Goal: Task Accomplishment & Management: Complete application form

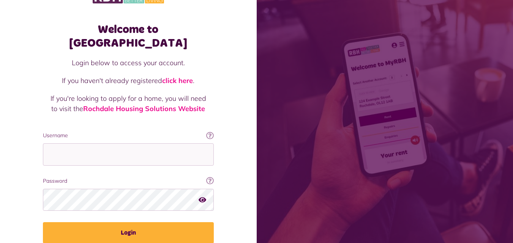
scroll to position [48, 0]
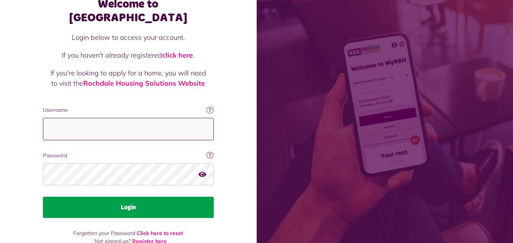
type input "**********"
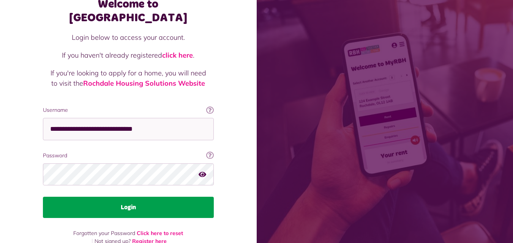
click at [111, 197] on button "Login" at bounding box center [128, 207] width 171 height 21
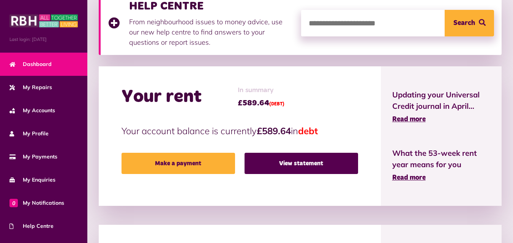
scroll to position [185, 0]
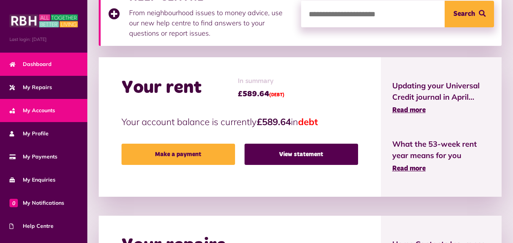
click at [46, 113] on span "My Accounts" at bounding box center [32, 111] width 46 height 8
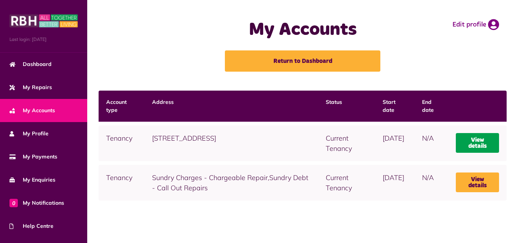
click at [461, 144] on link "View details" at bounding box center [477, 143] width 43 height 20
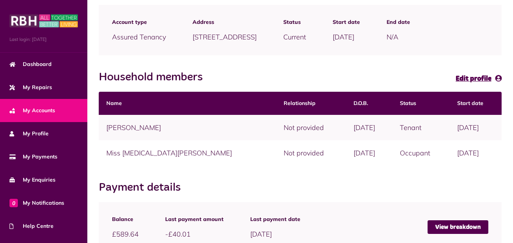
scroll to position [104, 0]
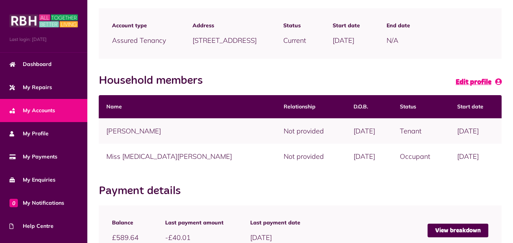
click at [469, 83] on span "Edit profile" at bounding box center [473, 82] width 36 height 7
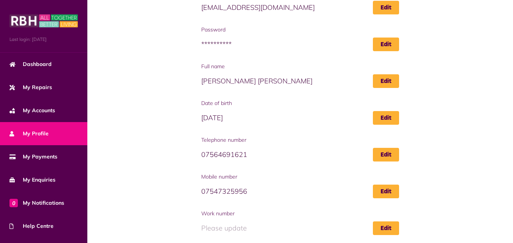
scroll to position [119, 0]
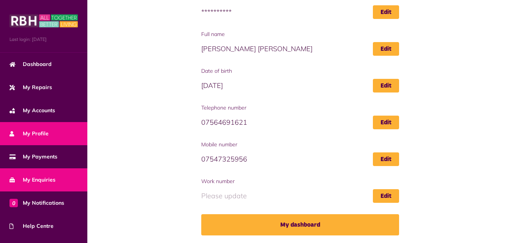
click at [52, 171] on link "My Enquiries" at bounding box center [43, 180] width 87 height 23
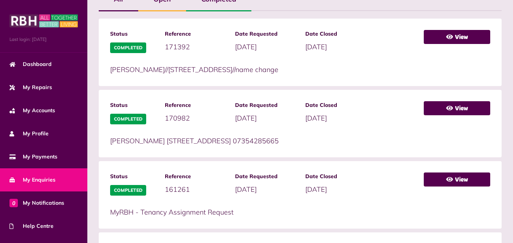
scroll to position [220, 0]
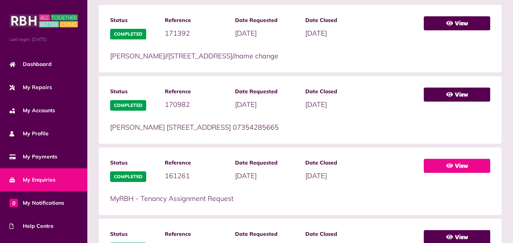
click at [435, 162] on link "View" at bounding box center [457, 166] width 66 height 14
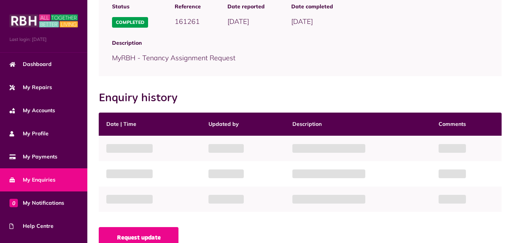
scroll to position [90, 0]
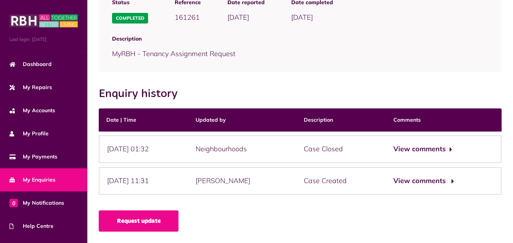
click at [430, 183] on button "View comments" at bounding box center [422, 181] width 59 height 11
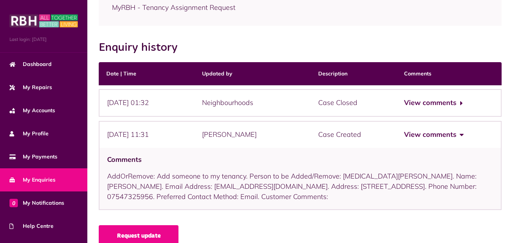
scroll to position [151, 0]
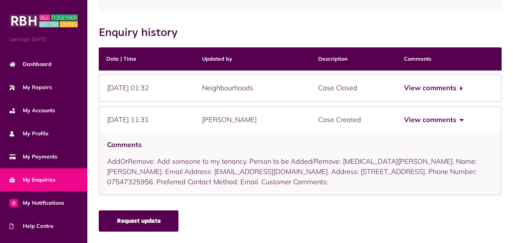
click at [172, 229] on link "Request update" at bounding box center [139, 221] width 80 height 21
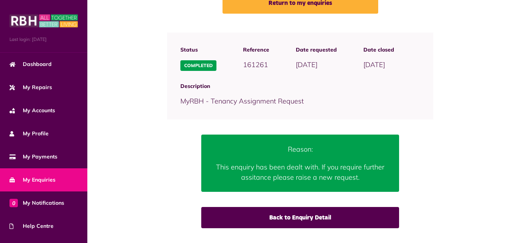
scroll to position [58, 0]
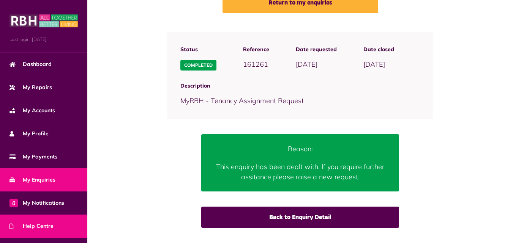
click at [43, 223] on span "Help Centre" at bounding box center [31, 226] width 44 height 8
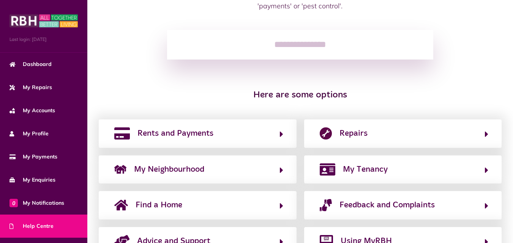
scroll to position [129, 0]
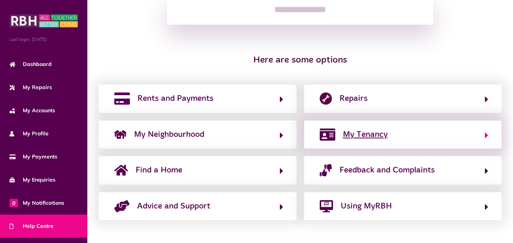
click at [328, 135] on img "button" at bounding box center [328, 135] width 16 height 12
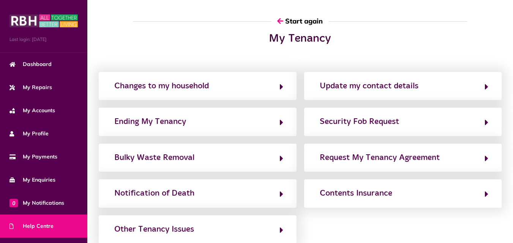
scroll to position [0, 0]
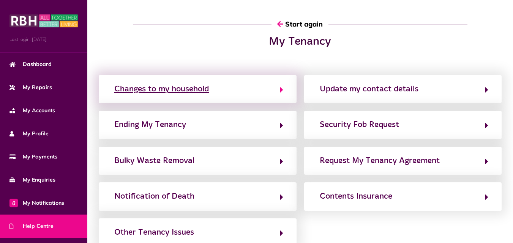
click at [241, 93] on button "Changes to my household" at bounding box center [197, 89] width 171 height 13
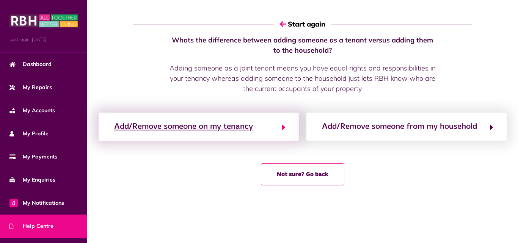
click at [271, 131] on button "Add/Remove someone on my tenancy" at bounding box center [199, 126] width 174 height 13
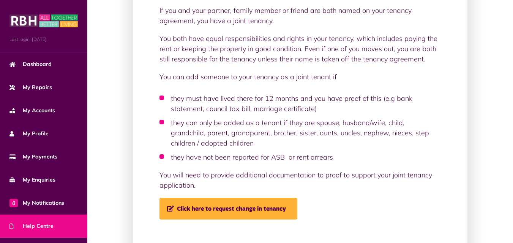
scroll to position [99, 0]
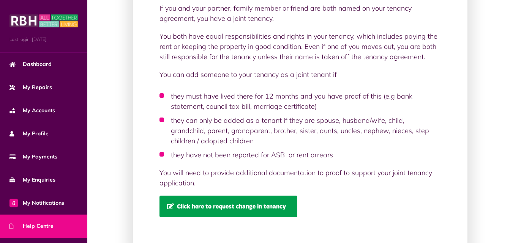
click at [246, 209] on span "Click here to request change in tenancy" at bounding box center [226, 206] width 119 height 6
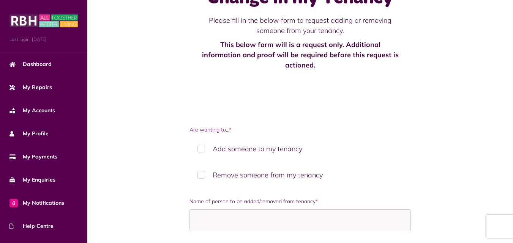
scroll to position [50, 0]
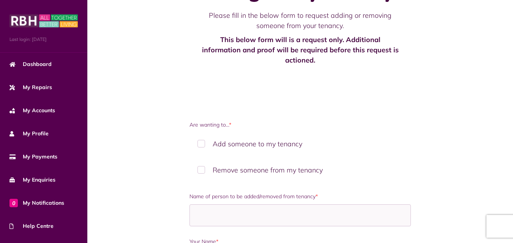
click at [239, 145] on label "Add someone to my tenancy" at bounding box center [299, 144] width 221 height 22
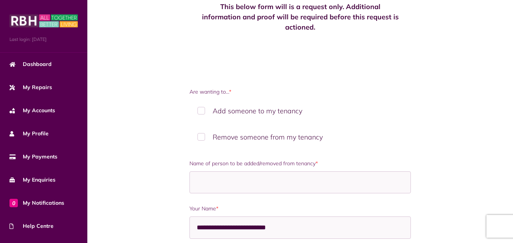
scroll to position [94, 0]
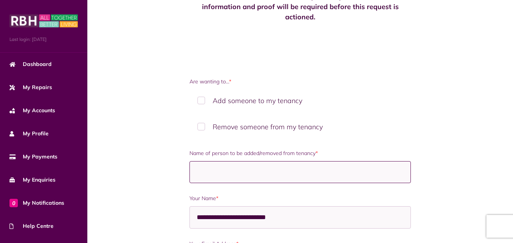
click at [232, 176] on input "Name of person to be added/removed from tenancy *" at bounding box center [299, 172] width 221 height 22
type input "**********"
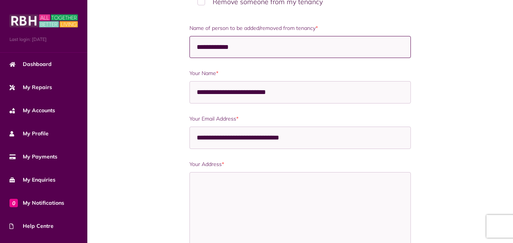
scroll to position [228, 0]
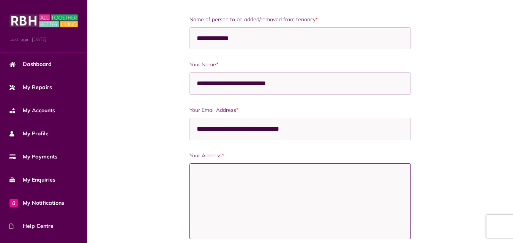
click at [233, 196] on textarea "Your Address *" at bounding box center [299, 202] width 221 height 76
type textarea "**********"
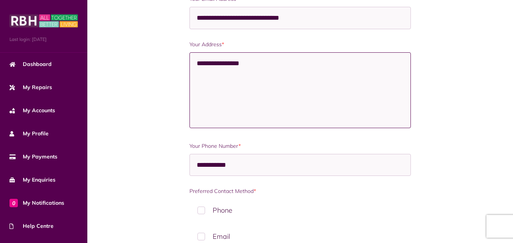
scroll to position [344, 0]
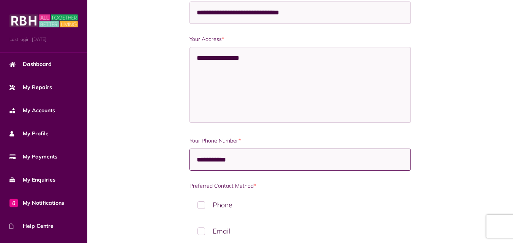
click at [250, 152] on input "**********" at bounding box center [299, 160] width 221 height 22
type input "*"
type input "**********"
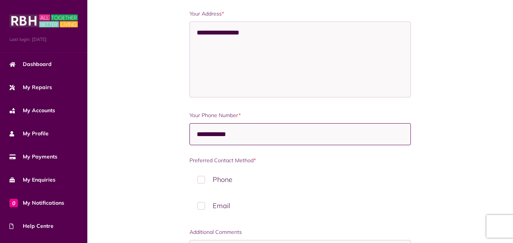
scroll to position [377, 0]
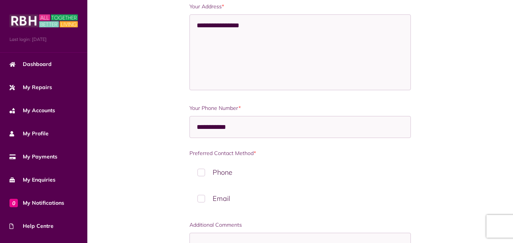
click at [224, 214] on div "**********" at bounding box center [300, 119] width 229 height 648
click at [224, 202] on label "Email" at bounding box center [299, 198] width 221 height 22
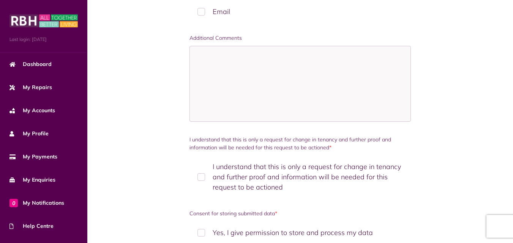
scroll to position [572, 0]
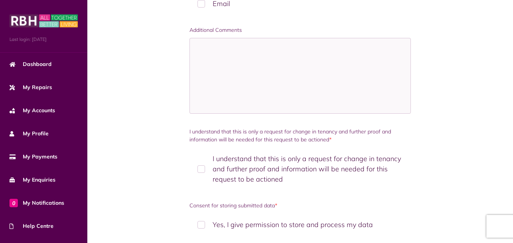
click at [206, 169] on label "I understand that this is only a request for change in tenancy and further proo…" at bounding box center [299, 169] width 221 height 43
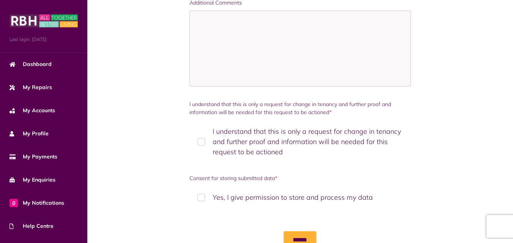
scroll to position [607, 0]
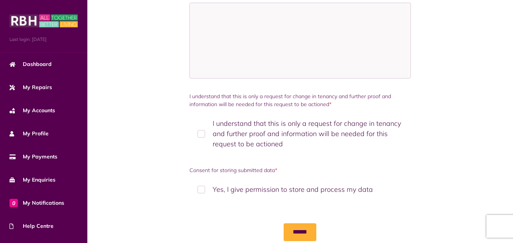
click at [208, 184] on label "Yes, I give permission to store and process my data" at bounding box center [299, 189] width 221 height 22
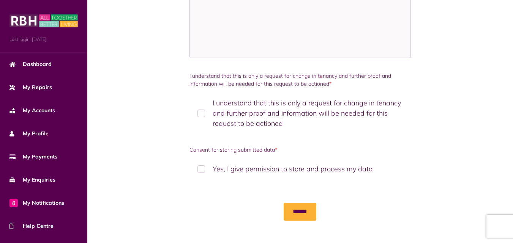
scroll to position [628, 0]
click at [293, 205] on input "******" at bounding box center [299, 211] width 33 height 17
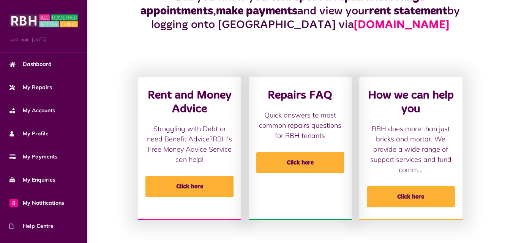
scroll to position [201, 0]
click at [276, 141] on p "Quick answers to most common repairs questions for RBH tenants" at bounding box center [300, 125] width 88 height 31
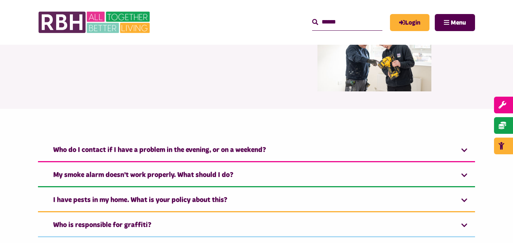
scroll to position [73, 0]
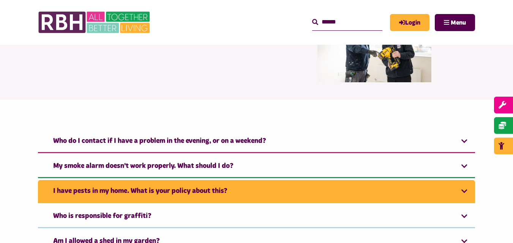
click at [187, 188] on link "I have pests in my home. What is your policy about this?" at bounding box center [256, 191] width 437 height 23
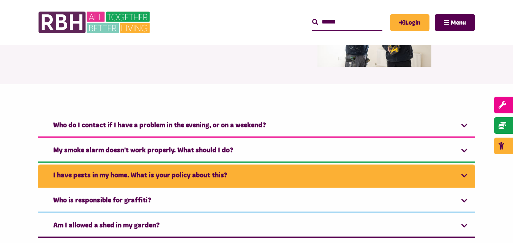
scroll to position [101, 0]
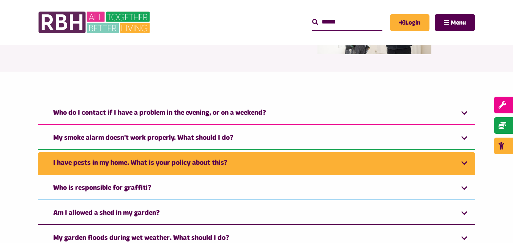
click at [188, 172] on link "I have pests in my home. What is your policy about this?" at bounding box center [256, 163] width 437 height 23
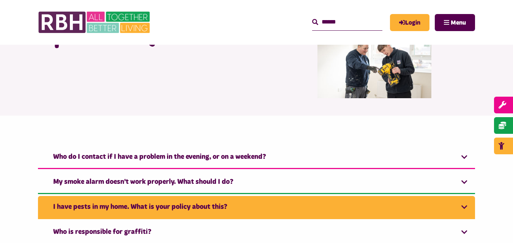
scroll to position [0, 0]
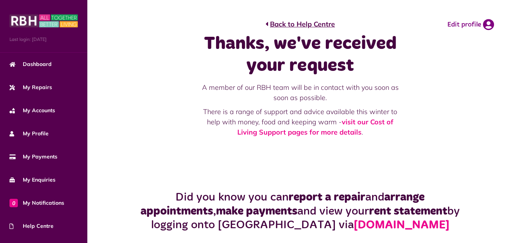
scroll to position [201, 0]
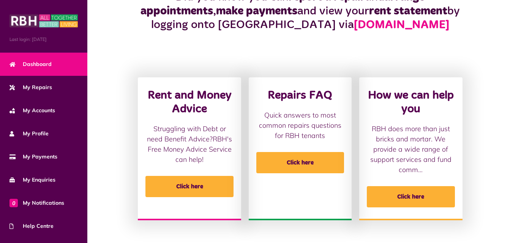
click at [47, 68] on link "Dashboard" at bounding box center [43, 64] width 87 height 23
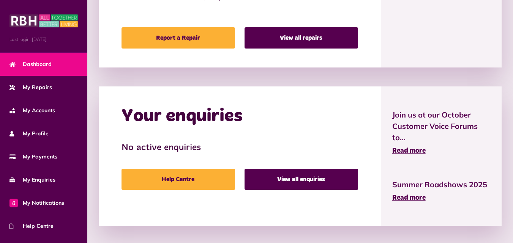
scroll to position [531, 0]
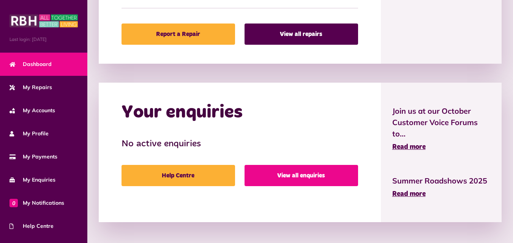
click at [260, 169] on link "View all enquiries" at bounding box center [300, 175] width 113 height 21
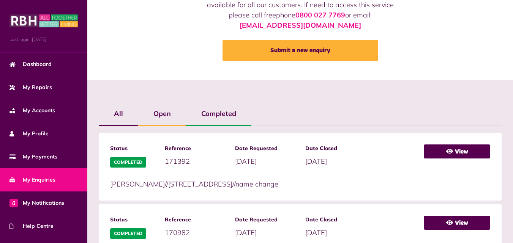
scroll to position [96, 0]
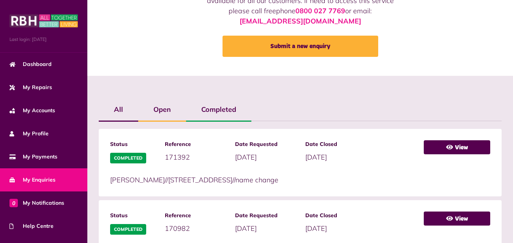
click at [169, 112] on label "Open" at bounding box center [162, 110] width 48 height 22
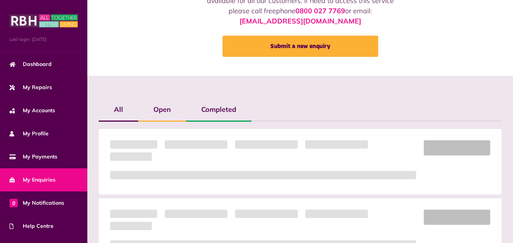
scroll to position [38, 0]
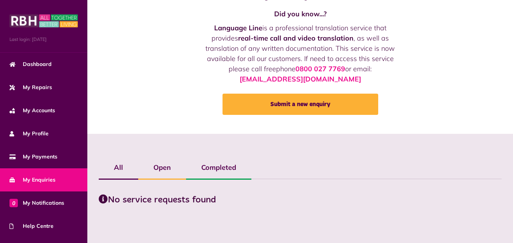
click at [120, 166] on label "All" at bounding box center [118, 168] width 39 height 22
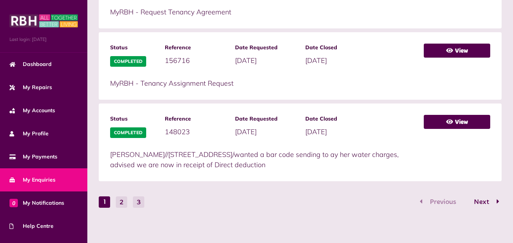
scroll to position [481, 0]
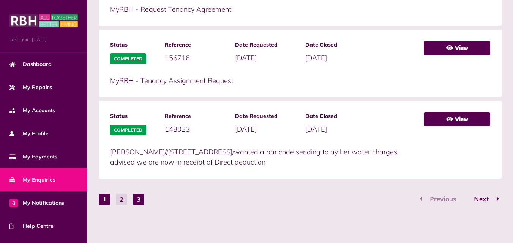
click at [142, 204] on button "3" at bounding box center [138, 199] width 11 height 11
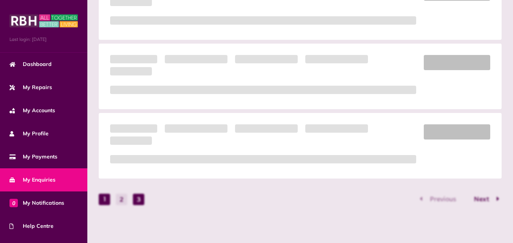
scroll to position [338, 0]
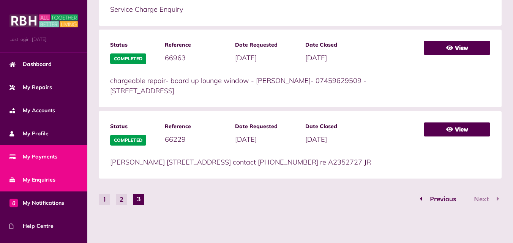
click at [55, 159] on span "My Payments" at bounding box center [33, 157] width 48 height 8
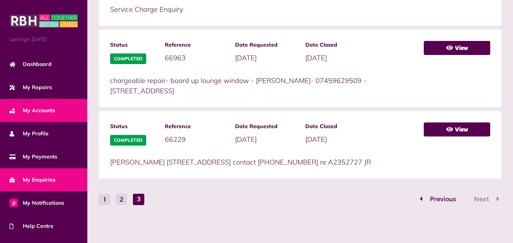
click at [54, 114] on link "My Accounts" at bounding box center [43, 110] width 87 height 23
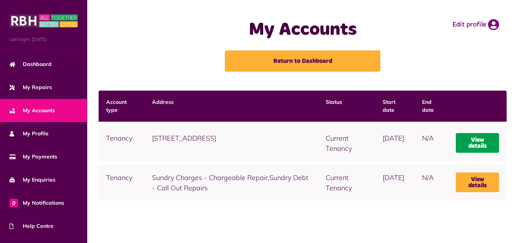
click at [472, 141] on link "View details" at bounding box center [477, 143] width 43 height 20
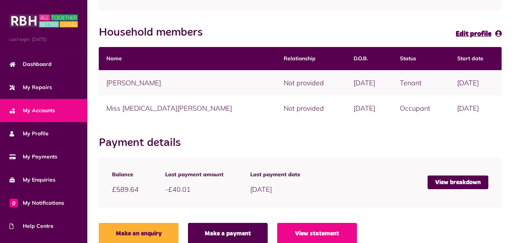
scroll to position [164, 0]
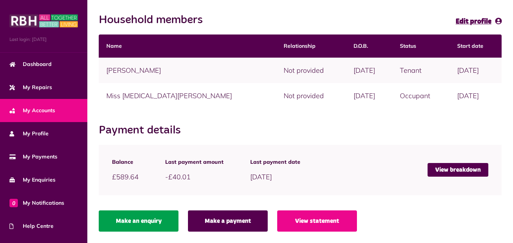
click at [162, 218] on link "Make an enquiry" at bounding box center [139, 221] width 80 height 21
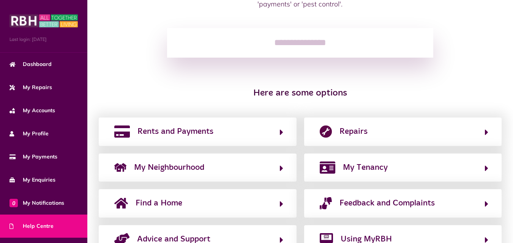
scroll to position [104, 0]
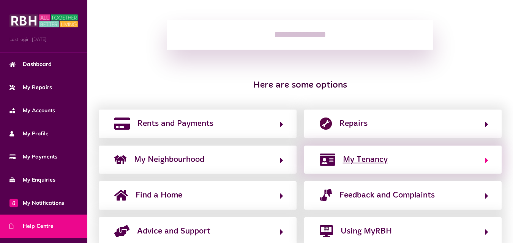
click at [336, 163] on button "My Tenancy" at bounding box center [402, 159] width 171 height 13
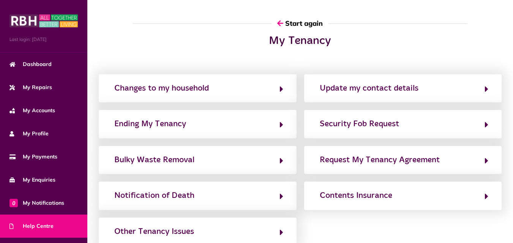
scroll to position [0, 0]
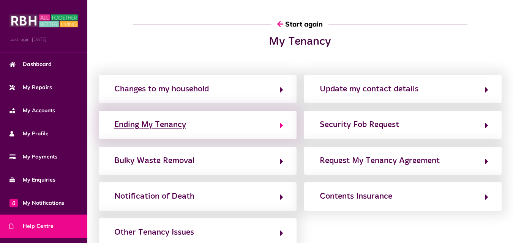
click at [258, 131] on button "Ending My Tenancy" at bounding box center [197, 124] width 171 height 13
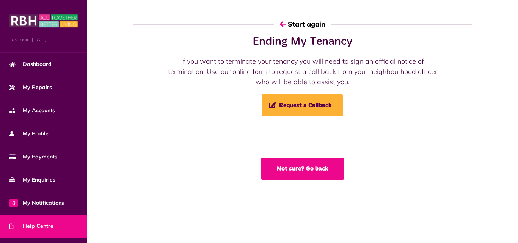
click at [271, 165] on button "Not sure? Go back" at bounding box center [302, 169] width 83 height 22
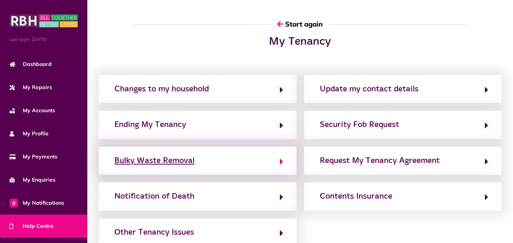
click at [257, 155] on button "Bulky Waste Removal" at bounding box center [197, 160] width 171 height 13
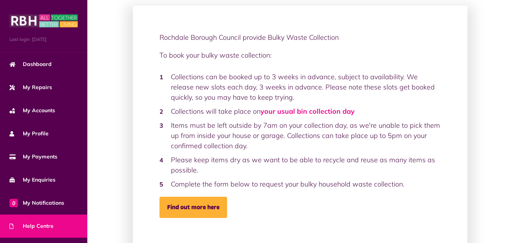
scroll to position [73, 0]
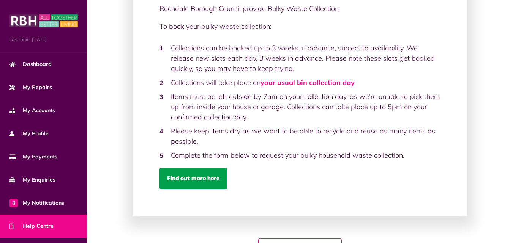
click at [186, 186] on link "Find out more here" at bounding box center [193, 178] width 68 height 21
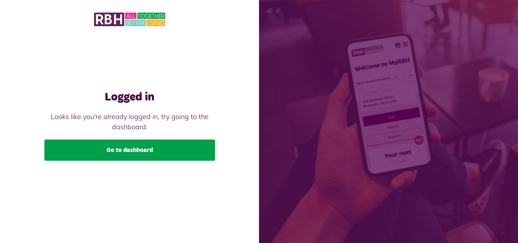
click at [134, 146] on link "Go to dashboard" at bounding box center [129, 150] width 171 height 21
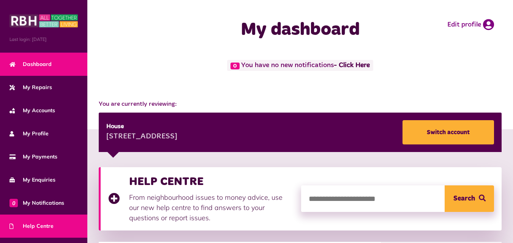
click at [44, 222] on span "Help Centre" at bounding box center [31, 226] width 44 height 8
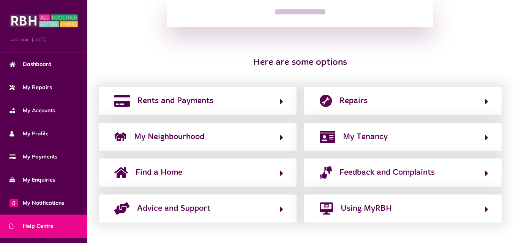
scroll to position [129, 0]
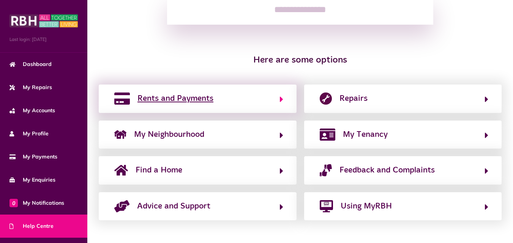
click at [246, 102] on button "Rents and Payments" at bounding box center [197, 98] width 171 height 13
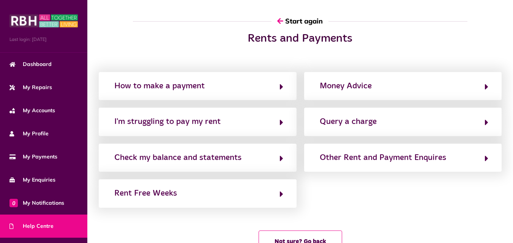
scroll to position [0, 0]
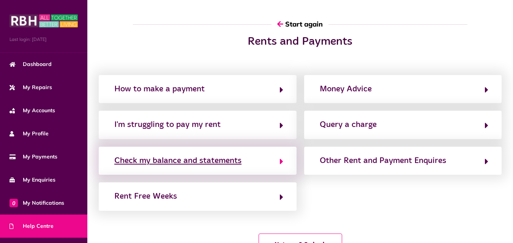
click at [247, 163] on button "Check my balance and statements" at bounding box center [197, 160] width 171 height 13
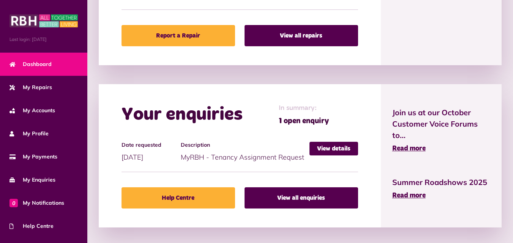
scroll to position [531, 0]
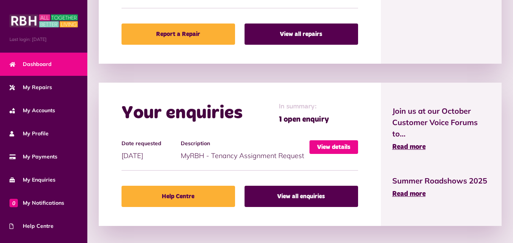
click at [340, 142] on link "View details" at bounding box center [333, 147] width 49 height 14
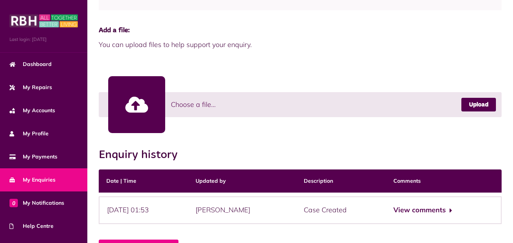
scroll to position [182, 0]
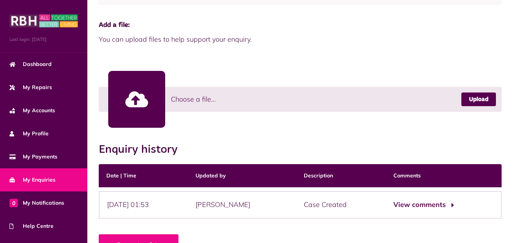
click at [425, 203] on button "View comments" at bounding box center [422, 205] width 59 height 11
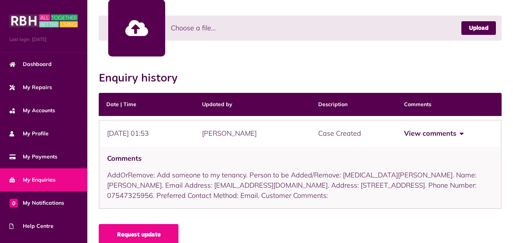
scroll to position [267, 0]
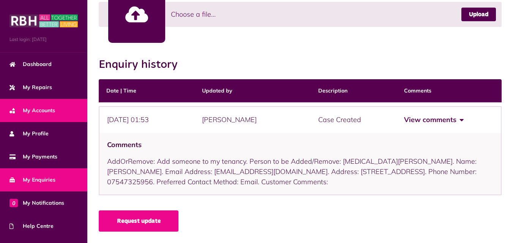
click at [50, 104] on link "My Accounts" at bounding box center [43, 110] width 87 height 23
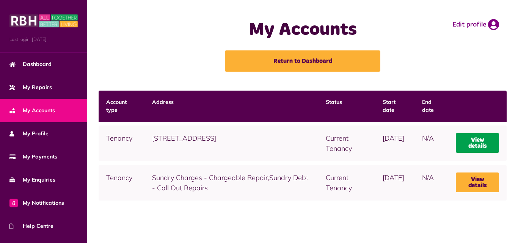
click at [478, 151] on link "View details" at bounding box center [477, 143] width 43 height 20
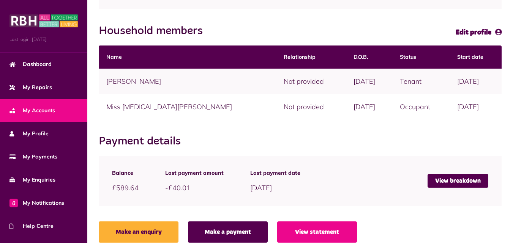
scroll to position [164, 0]
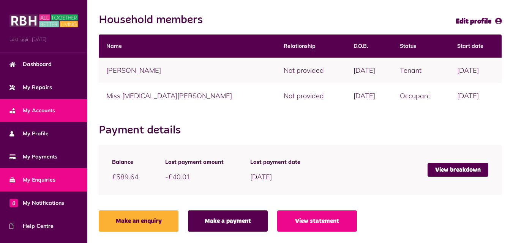
click at [56, 170] on link "My Enquiries" at bounding box center [43, 180] width 87 height 23
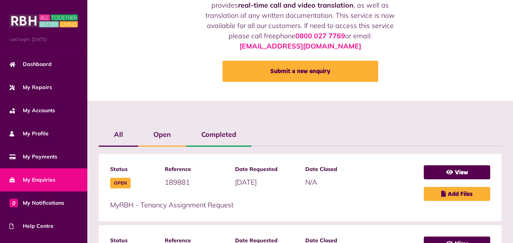
scroll to position [117, 0]
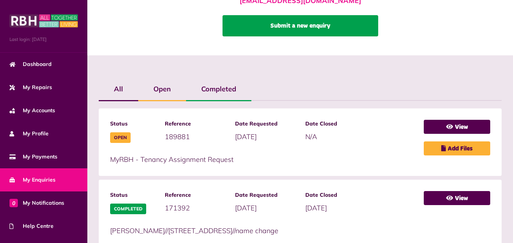
click at [320, 28] on link "Submit a new enquiry" at bounding box center [300, 25] width 156 height 21
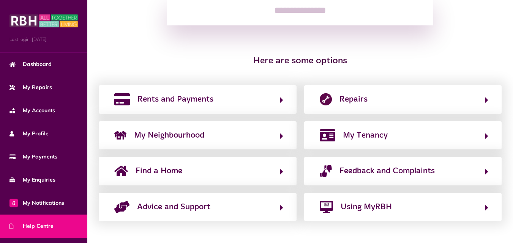
scroll to position [129, 0]
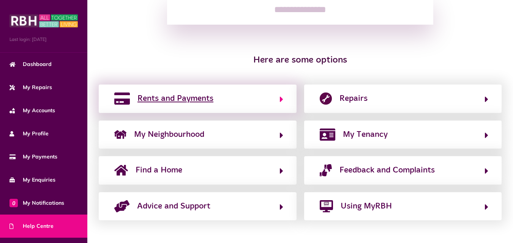
click at [279, 93] on button "Rents and Payments" at bounding box center [197, 98] width 171 height 13
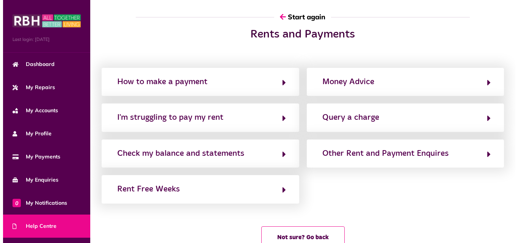
scroll to position [0, 0]
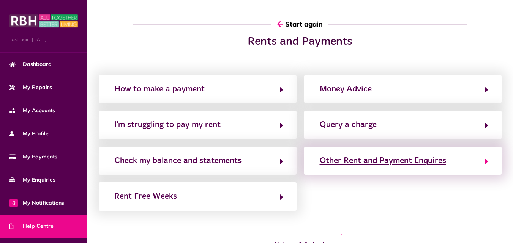
click at [365, 159] on div "Other Rent and Payment Enquires" at bounding box center [383, 161] width 126 height 12
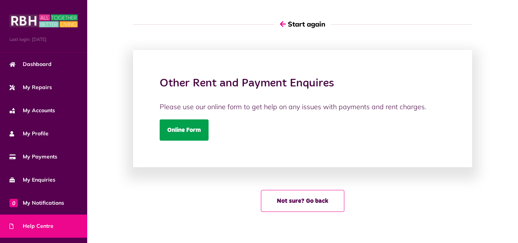
click at [197, 135] on link "Online Form" at bounding box center [184, 130] width 49 height 21
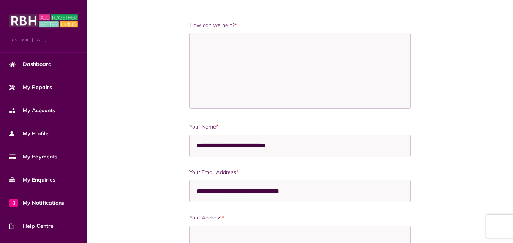
scroll to position [132, 0]
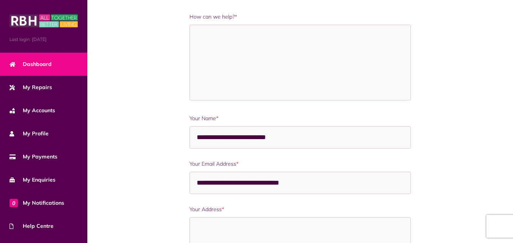
click at [52, 63] on link "Dashboard" at bounding box center [43, 64] width 87 height 23
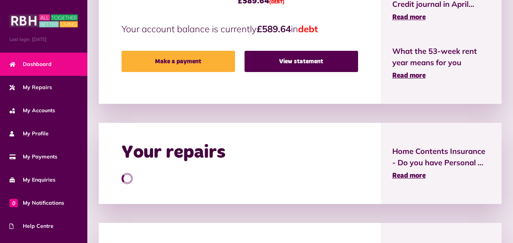
scroll to position [288, 0]
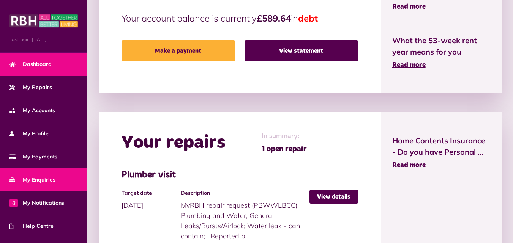
click at [68, 180] on link "My Enquiries" at bounding box center [43, 180] width 87 height 23
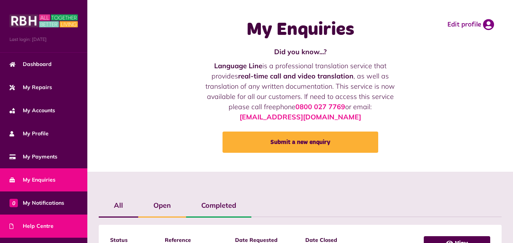
click at [54, 218] on link "Help Centre" at bounding box center [43, 226] width 87 height 23
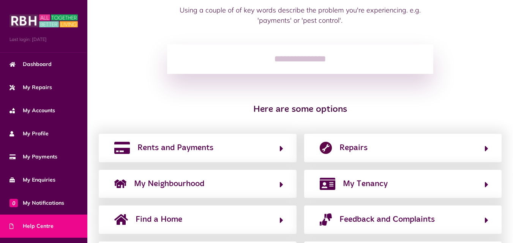
scroll to position [81, 0]
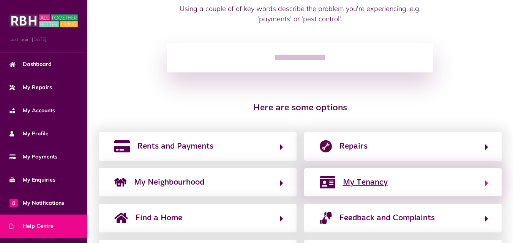
click at [343, 181] on span "My Tenancy" at bounding box center [365, 182] width 45 height 12
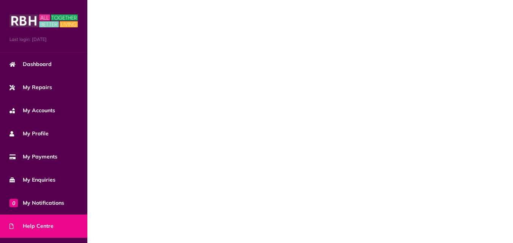
scroll to position [0, 0]
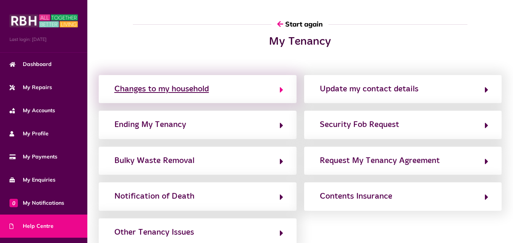
click at [257, 89] on button "Changes to my household" at bounding box center [197, 89] width 171 height 13
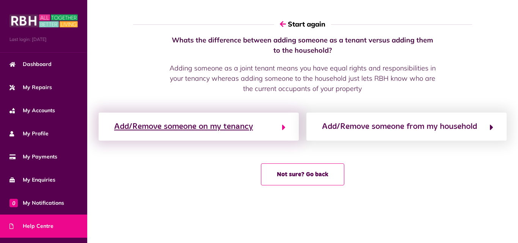
click at [277, 132] on button "Add/Remove someone on my tenancy" at bounding box center [199, 126] width 174 height 13
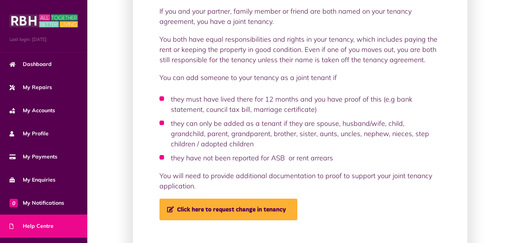
scroll to position [96, 0]
click at [58, 215] on link "Help Centre" at bounding box center [43, 226] width 87 height 23
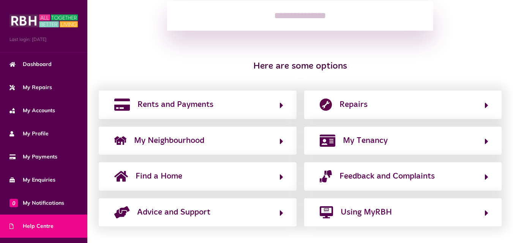
scroll to position [129, 0]
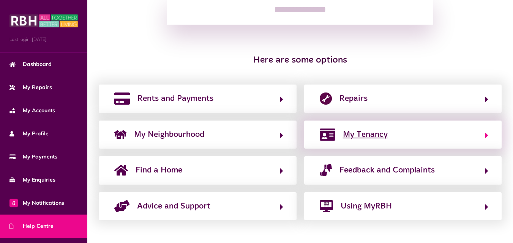
click at [357, 135] on span "My Tenancy" at bounding box center [365, 135] width 45 height 12
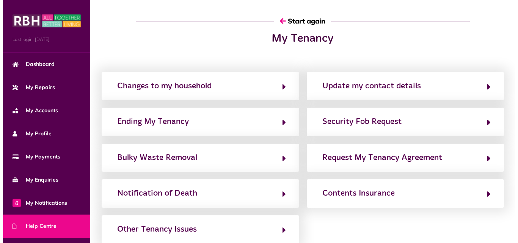
scroll to position [0, 0]
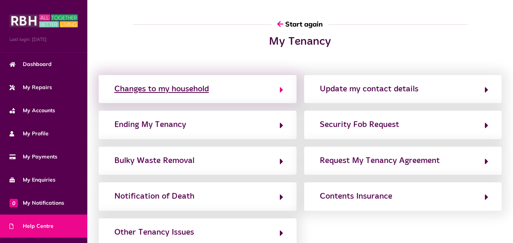
click at [269, 85] on button "Changes to my household" at bounding box center [197, 89] width 171 height 13
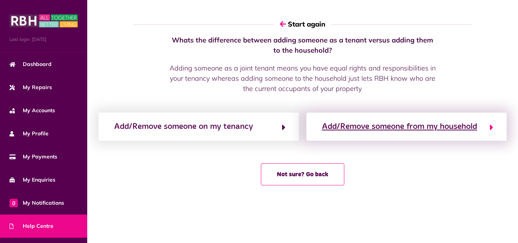
click at [358, 131] on div "Add/Remove someone from my household" at bounding box center [399, 127] width 155 height 12
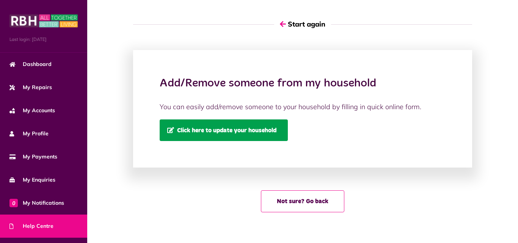
click at [276, 130] on span "Click here to update your household" at bounding box center [221, 130] width 109 height 6
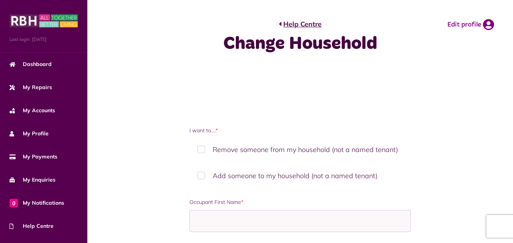
click at [278, 154] on label "Remove someone from my household (not a named tenant)" at bounding box center [299, 150] width 221 height 22
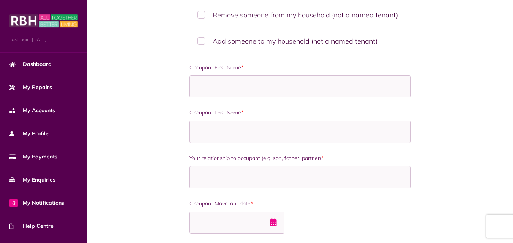
scroll to position [134, 0]
click at [257, 39] on label "Add someone to my household (not a named tenant)" at bounding box center [299, 42] width 221 height 22
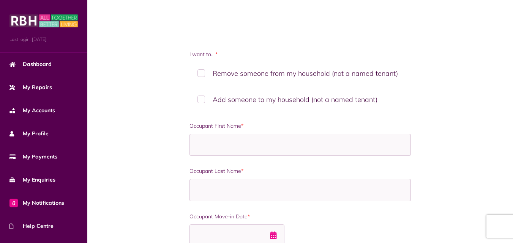
scroll to position [73, 0]
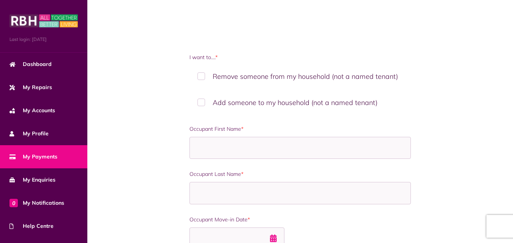
click at [61, 149] on link "My Payments" at bounding box center [43, 156] width 87 height 23
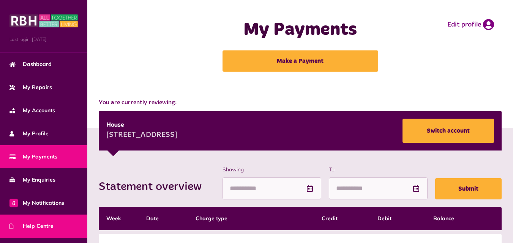
click at [44, 216] on link "Help Centre" at bounding box center [43, 226] width 87 height 23
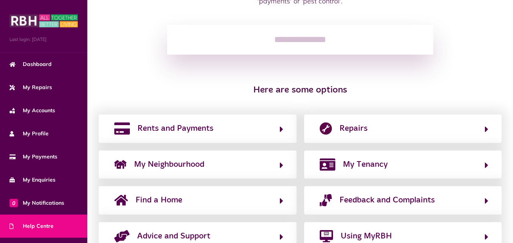
scroll to position [129, 0]
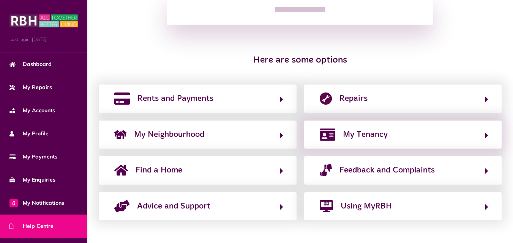
click at [365, 142] on div "My Tenancy" at bounding box center [403, 135] width 198 height 28
click at [375, 133] on span "My Tenancy" at bounding box center [365, 135] width 45 height 12
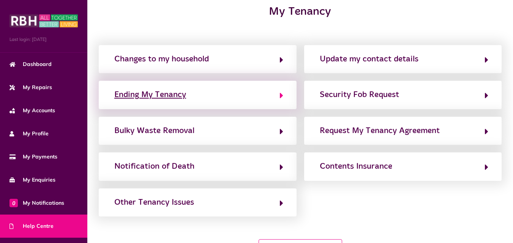
scroll to position [33, 0]
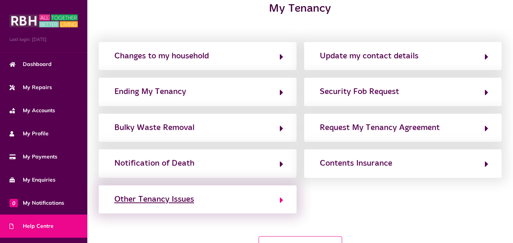
click at [249, 204] on button "Other Tenancy Issues" at bounding box center [197, 199] width 171 height 13
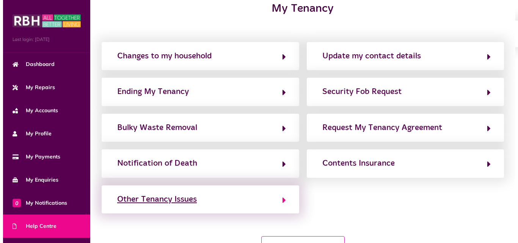
scroll to position [0, 0]
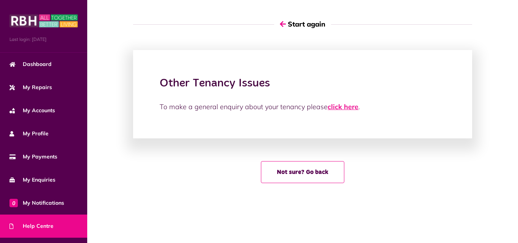
click at [340, 110] on link "click here" at bounding box center [343, 106] width 31 height 9
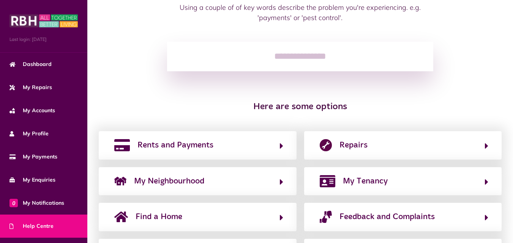
scroll to position [86, 0]
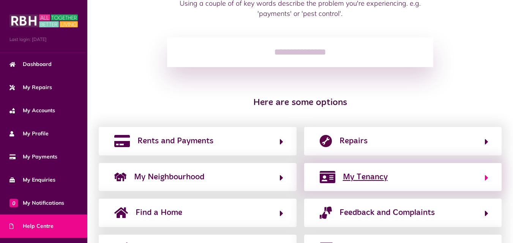
click at [334, 175] on img "button" at bounding box center [328, 177] width 16 height 12
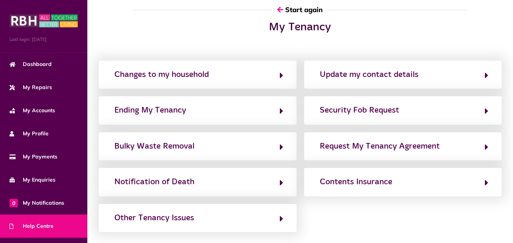
scroll to position [0, 0]
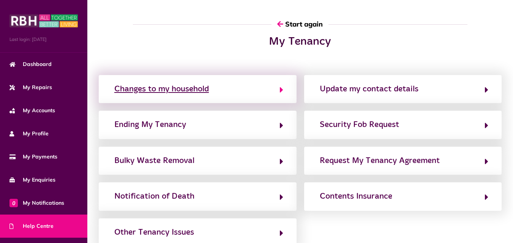
click at [249, 85] on button "Changes to my household" at bounding box center [197, 89] width 171 height 13
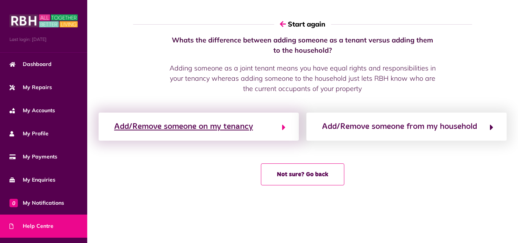
click at [257, 123] on button "Add/Remove someone on my tenancy" at bounding box center [199, 126] width 174 height 13
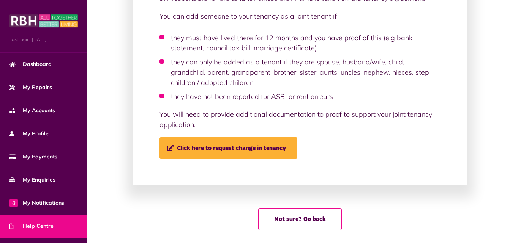
scroll to position [167, 0]
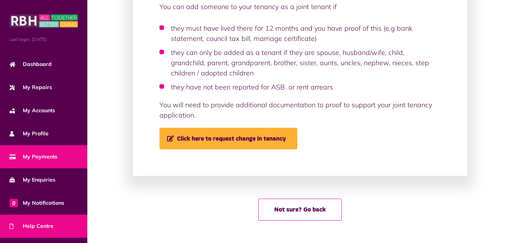
click at [65, 156] on link "My Payments" at bounding box center [43, 156] width 87 height 23
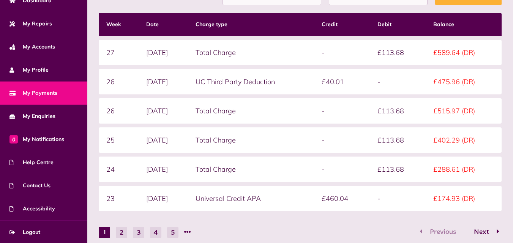
scroll to position [202, 0]
